Goal: Transaction & Acquisition: Download file/media

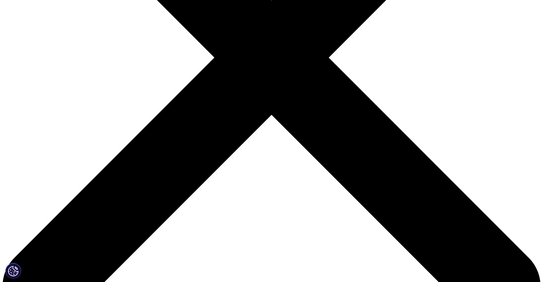
scroll to position [69, 372]
